Goal: Use online tool/utility: Utilize a website feature to perform a specific function

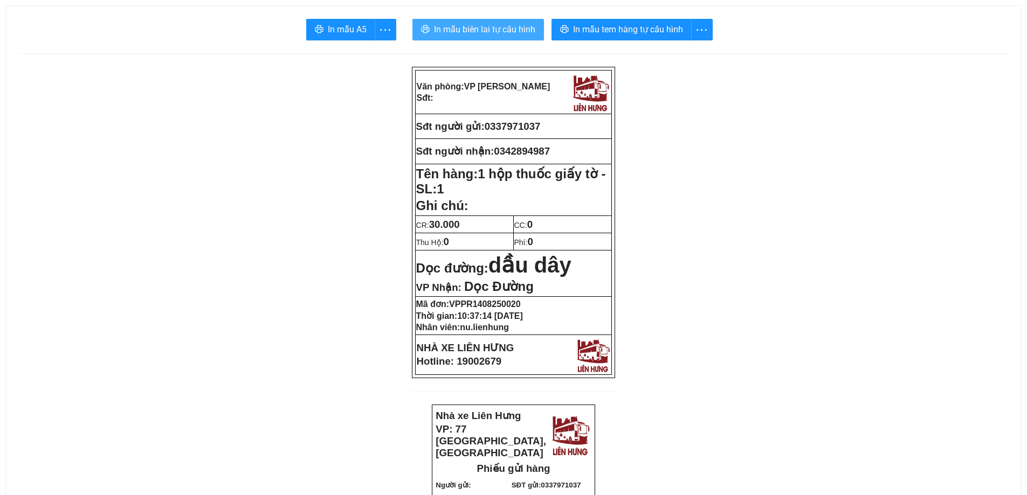
click at [499, 34] on span "In mẫu biên lai tự cấu hình" at bounding box center [484, 29] width 101 height 13
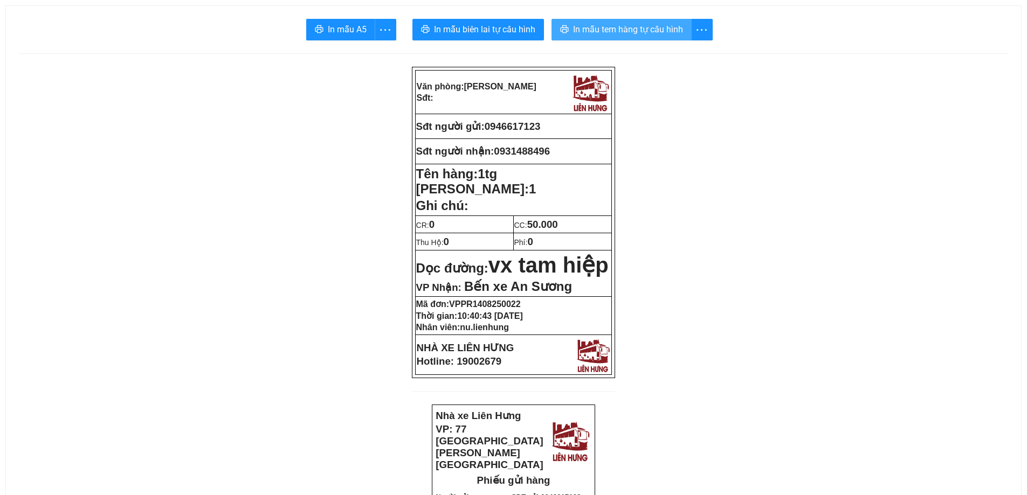
click at [606, 30] on span "In mẫu tem hàng tự cấu hình" at bounding box center [628, 29] width 110 height 13
